Goal: Ask a question

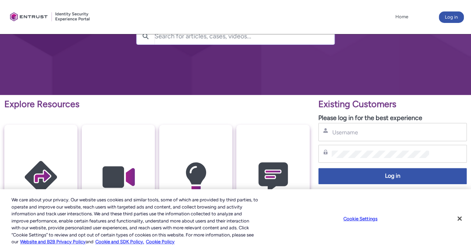
scroll to position [72, 0]
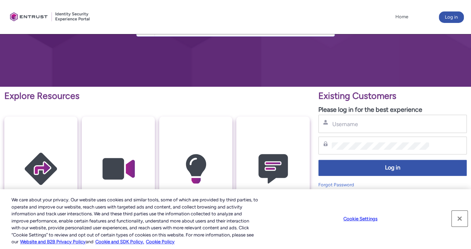
click at [462, 216] on button "Close" at bounding box center [460, 219] width 16 height 16
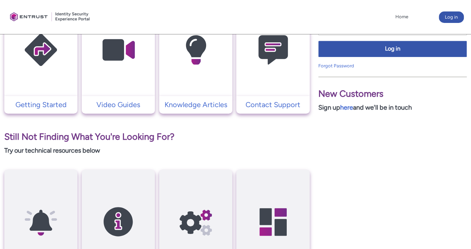
scroll to position [190, 0]
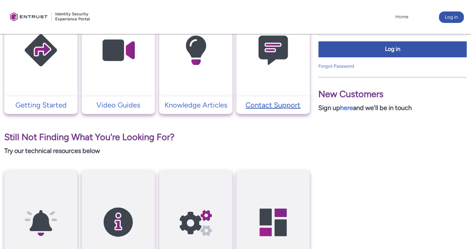
click at [274, 103] on p "Contact Support" at bounding box center [273, 105] width 66 height 11
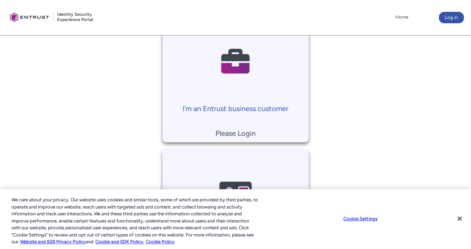
scroll to position [179, 0]
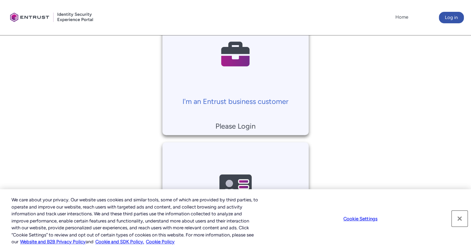
click at [463, 220] on button "Close" at bounding box center [460, 219] width 16 height 16
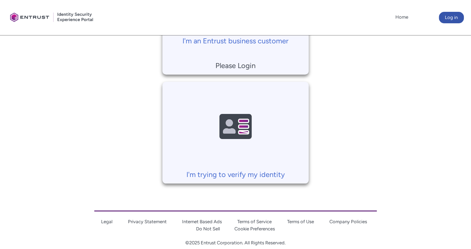
scroll to position [251, 0]
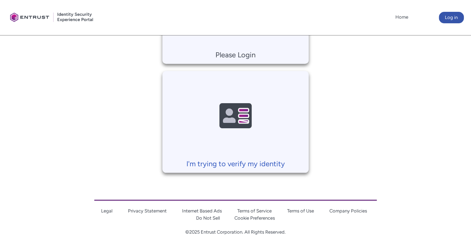
click at [225, 167] on p "I'm trying to verify my identity" at bounding box center [235, 164] width 139 height 11
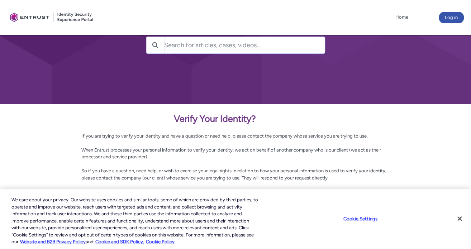
scroll to position [72, 0]
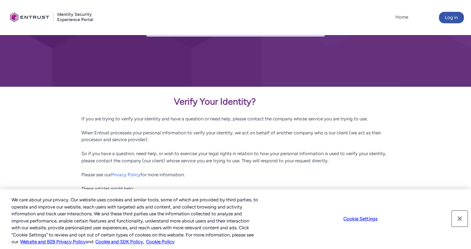
drag, startPoint x: 458, startPoint y: 218, endPoint x: 448, endPoint y: 218, distance: 10.0
click at [457, 218] on button "Close" at bounding box center [460, 219] width 16 height 16
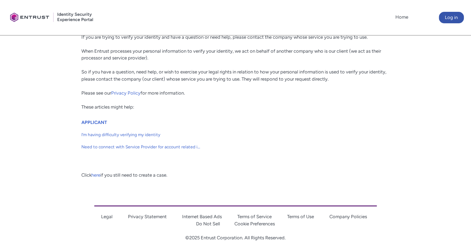
scroll to position [159, 0]
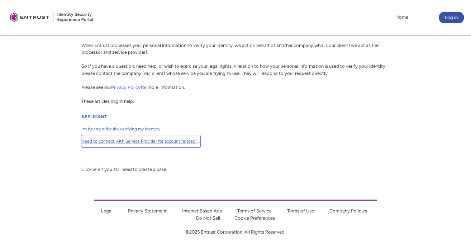
click at [118, 141] on span "Need to connect with Service Provider for account related issues" at bounding box center [140, 141] width 119 height 6
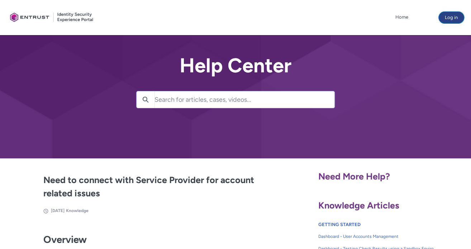
click at [461, 20] on button "Log in" at bounding box center [451, 17] width 25 height 11
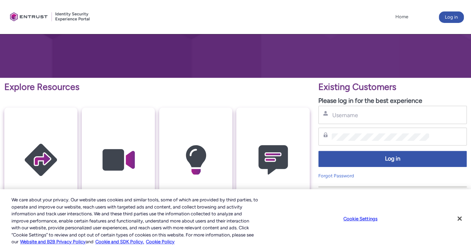
scroll to position [179, 0]
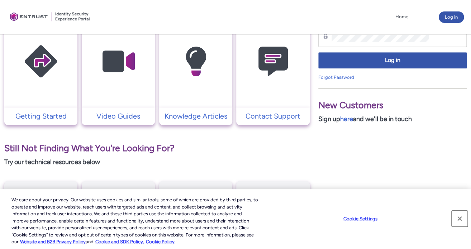
click at [459, 220] on button "Close" at bounding box center [460, 219] width 16 height 16
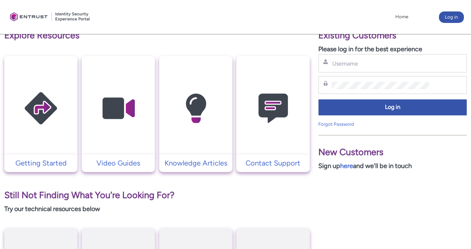
scroll to position [72, 0]
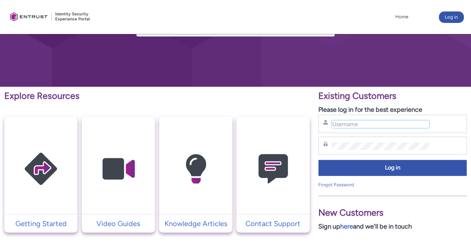
click at [384, 124] on input "Username" at bounding box center [381, 125] width 98 height 8
click at [264, 215] on td "Contact Support" at bounding box center [273, 224] width 74 height 18
click at [260, 221] on p "Contact Support" at bounding box center [273, 223] width 66 height 11
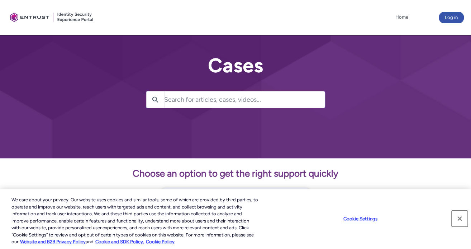
click at [456, 218] on button "Close" at bounding box center [460, 219] width 16 height 16
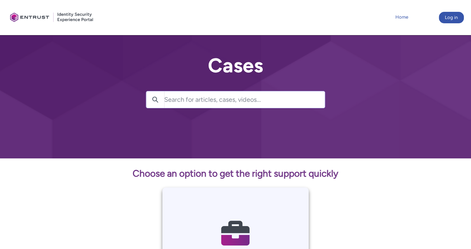
click at [402, 17] on link "Home" at bounding box center [402, 17] width 16 height 11
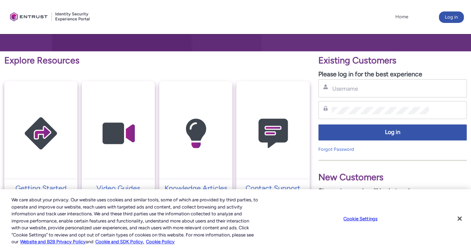
scroll to position [108, 0]
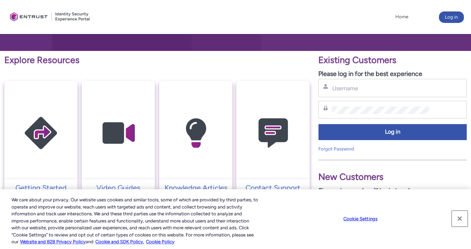
click at [458, 218] on button "Close" at bounding box center [460, 219] width 16 height 16
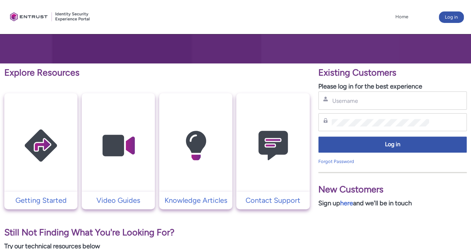
scroll to position [83, 0]
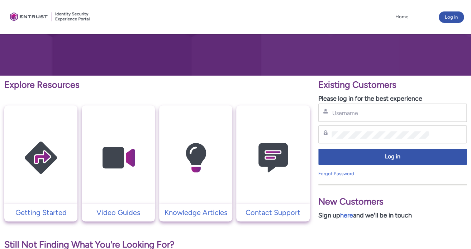
click at [270, 4] on div "Home More Log in" at bounding box center [235, 17] width 457 height 34
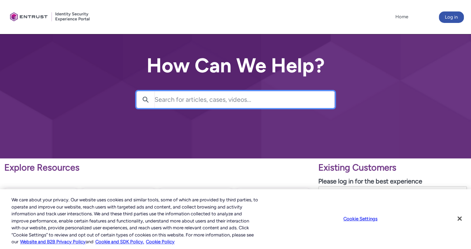
click at [181, 97] on input "Search for articles, cases, videos..." at bounding box center [245, 99] width 180 height 16
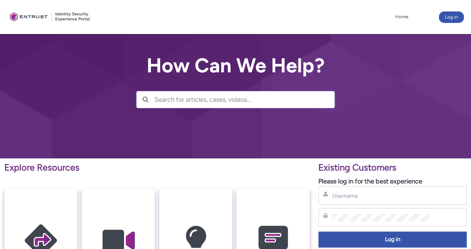
click at [414, 186] on p "Please log in for the best experience" at bounding box center [392, 182] width 148 height 10
click at [413, 193] on input "Username" at bounding box center [381, 196] width 98 height 8
